Goal: Transaction & Acquisition: Purchase product/service

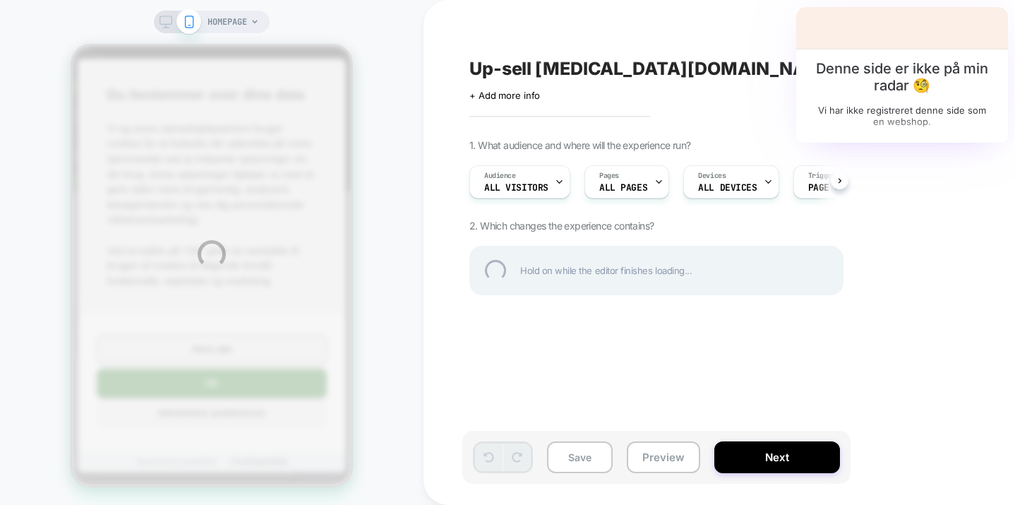
click at [251, 22] on icon at bounding box center [255, 22] width 8 height 8
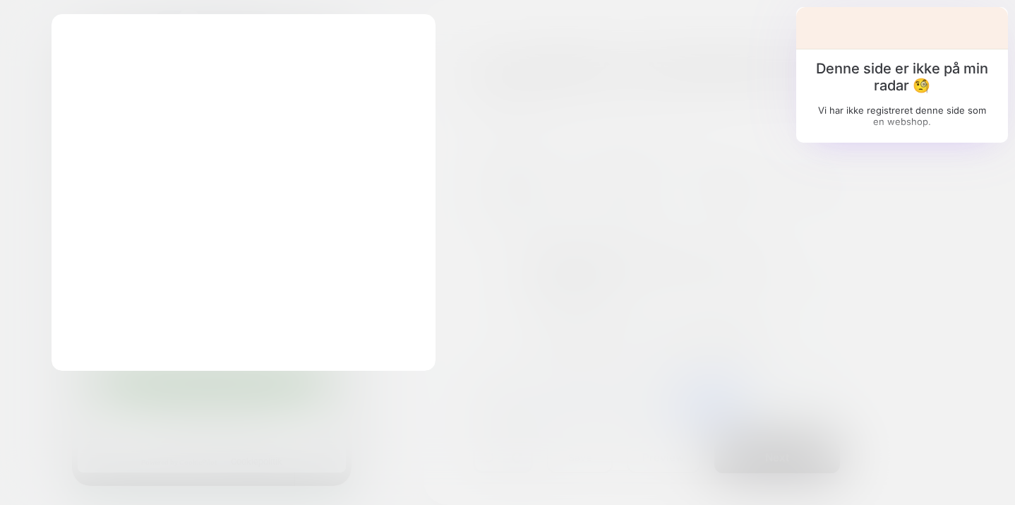
scroll to position [0, 1]
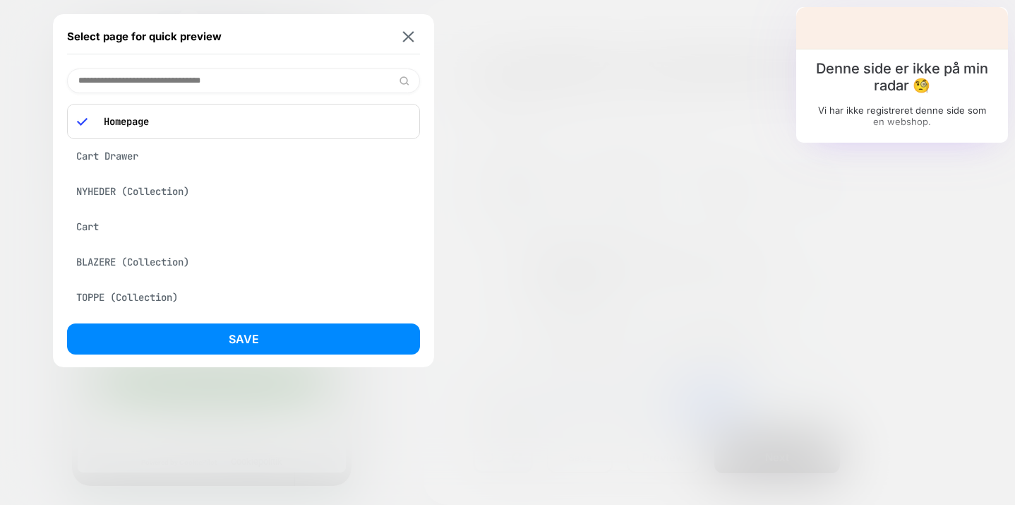
click at [104, 155] on div "Cart Drawer" at bounding box center [243, 156] width 353 height 27
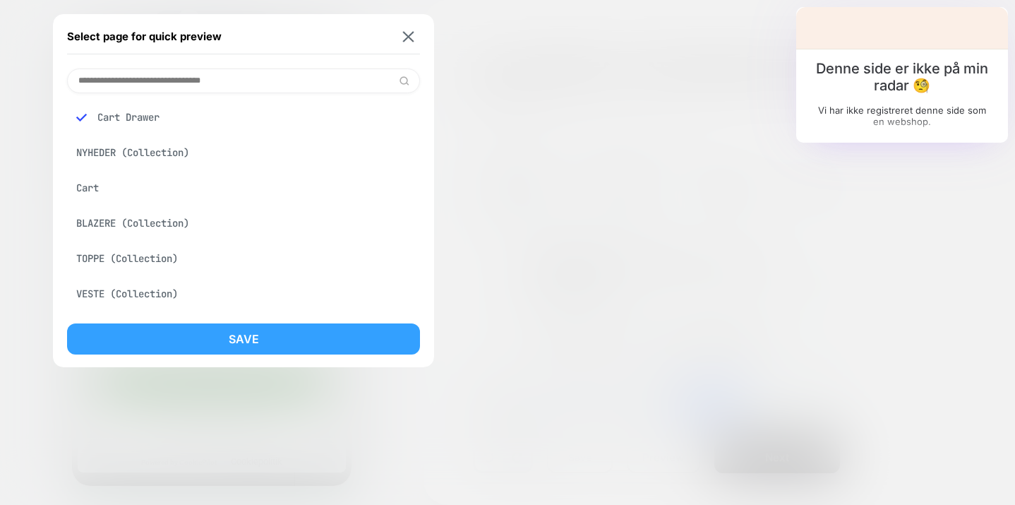
click at [185, 333] on button "Save" at bounding box center [243, 338] width 353 height 31
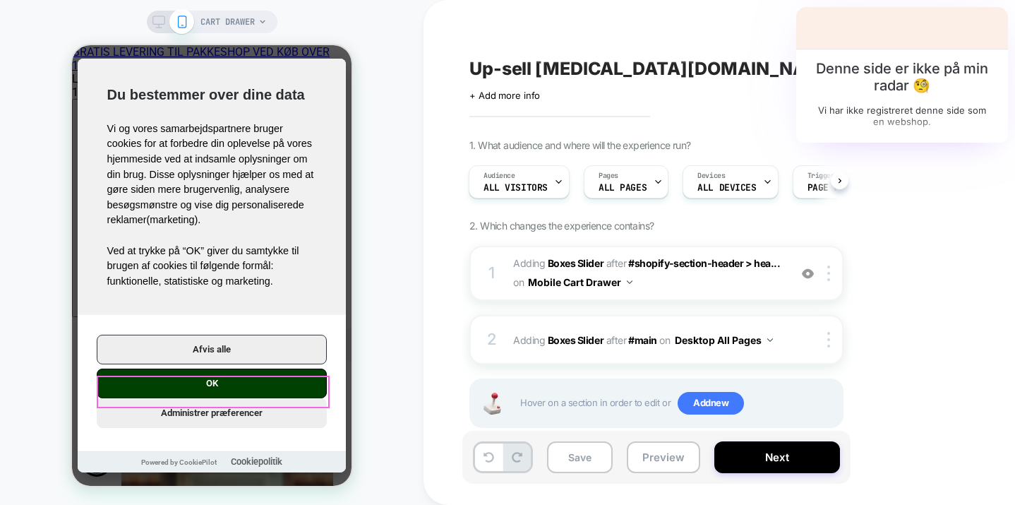
scroll to position [0, 1]
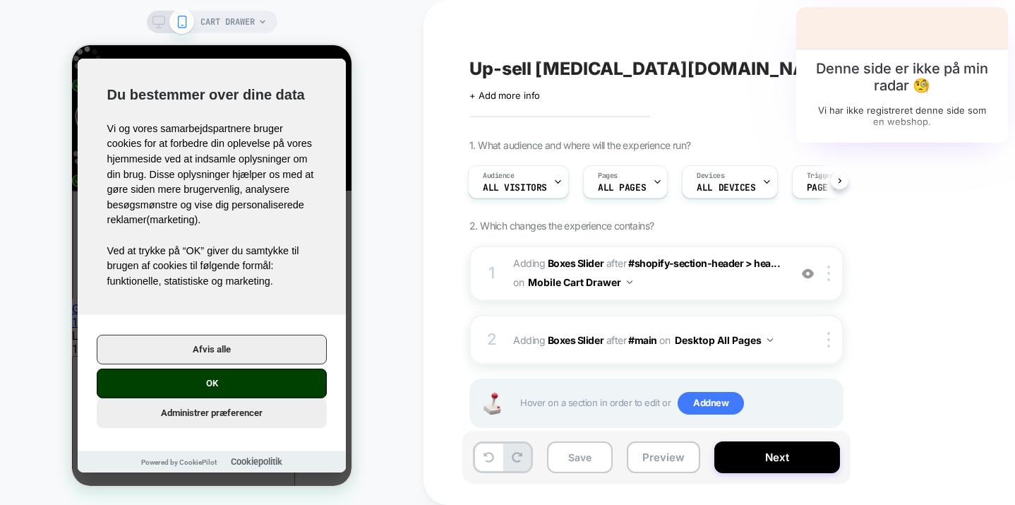
click at [224, 392] on button "OK" at bounding box center [212, 383] width 230 height 30
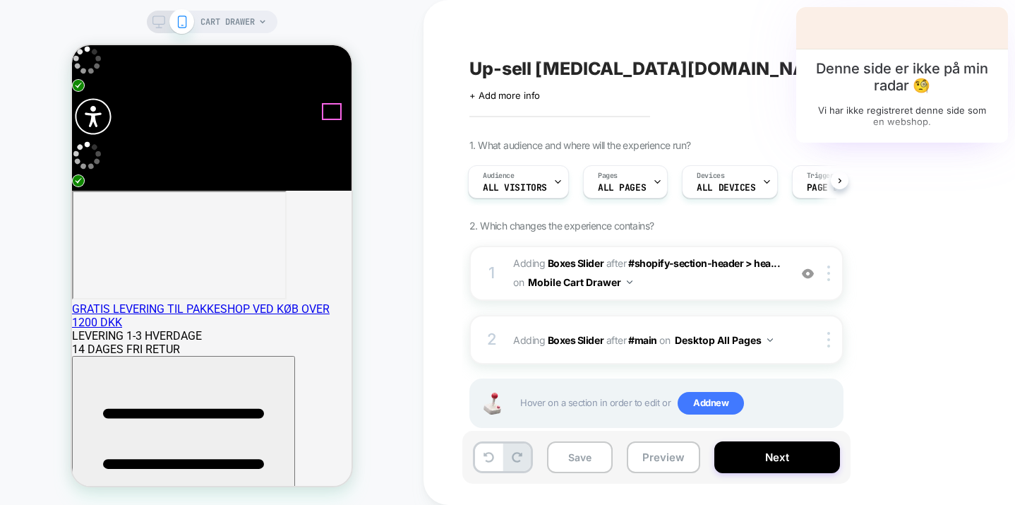
click at [232, 19] on span "CART DRAWER" at bounding box center [227, 22] width 54 height 23
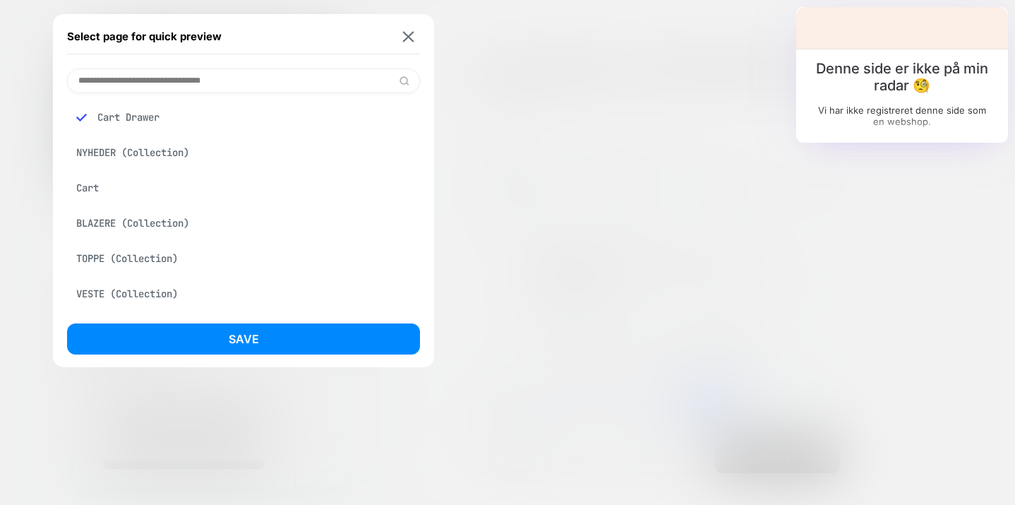
click at [107, 182] on div "Cart" at bounding box center [243, 187] width 353 height 27
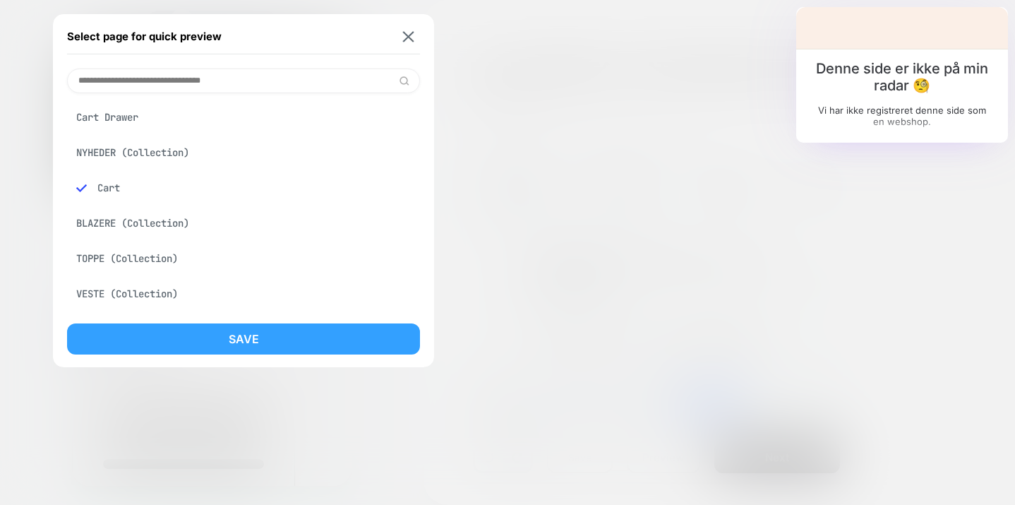
click at [184, 330] on button "Save" at bounding box center [243, 338] width 353 height 31
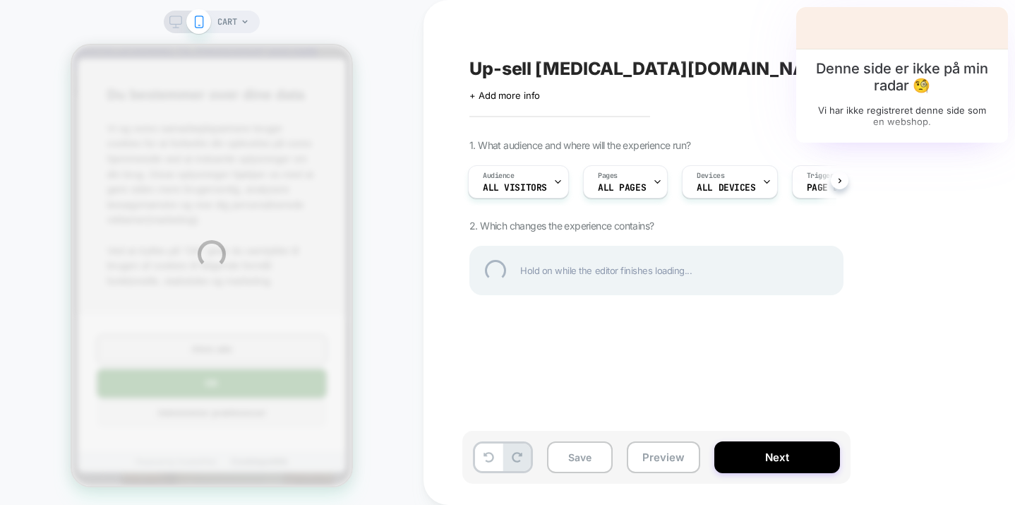
scroll to position [0, 0]
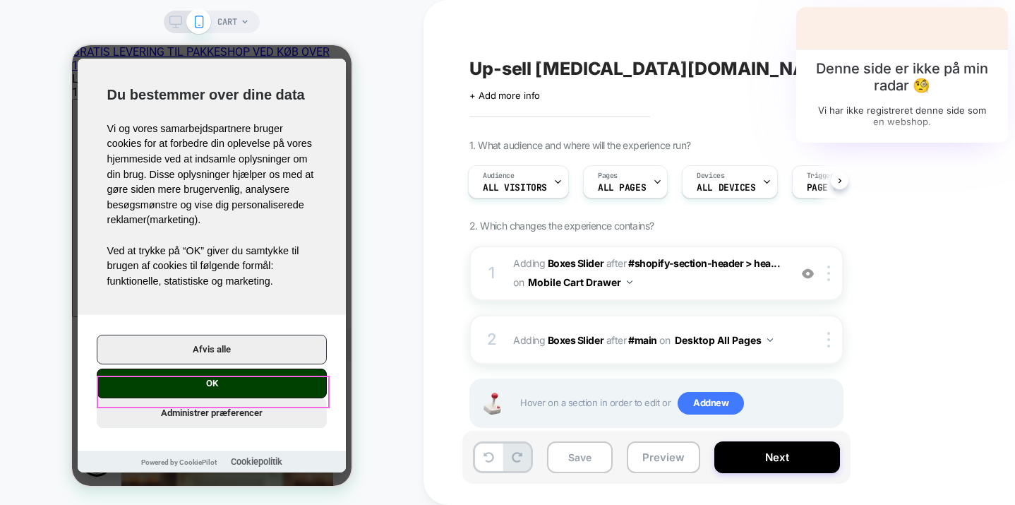
click at [207, 386] on button "OK" at bounding box center [212, 383] width 230 height 30
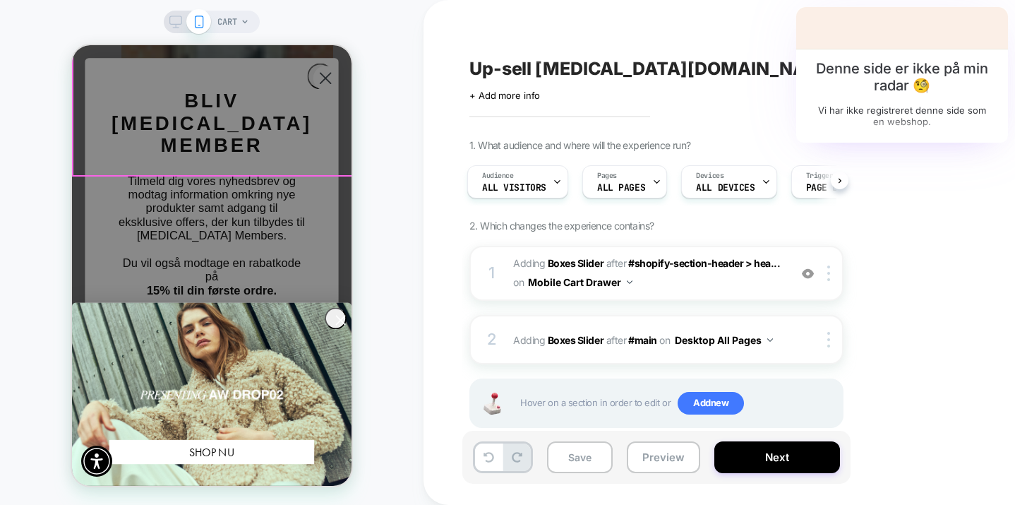
scroll to position [242, 0]
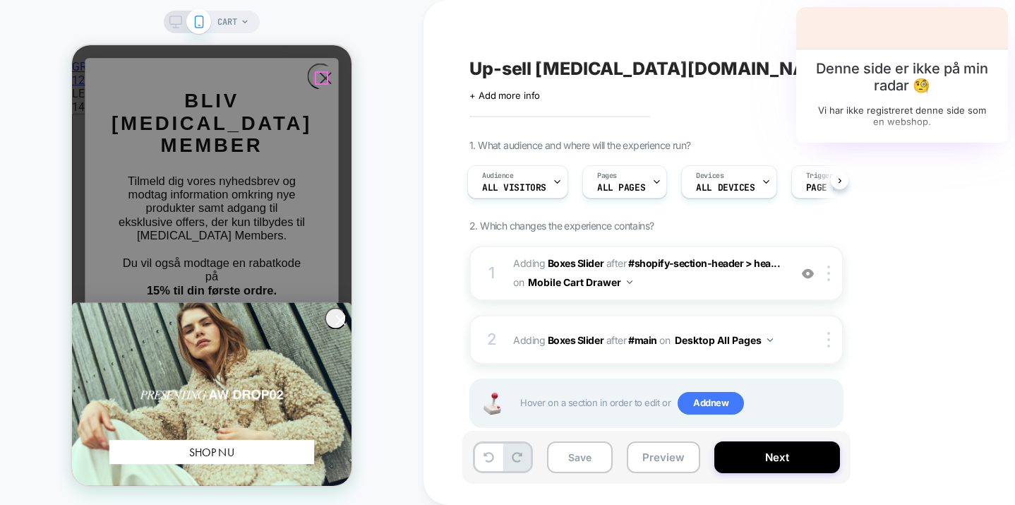
click at [320, 77] on icon "Close dialog" at bounding box center [325, 78] width 11 height 11
